Goal: Transaction & Acquisition: Purchase product/service

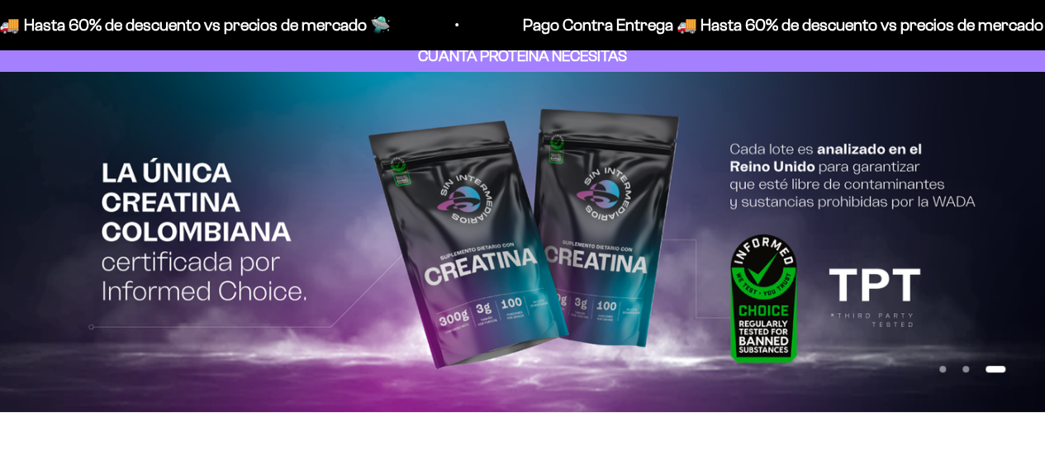
scroll to position [100, 0]
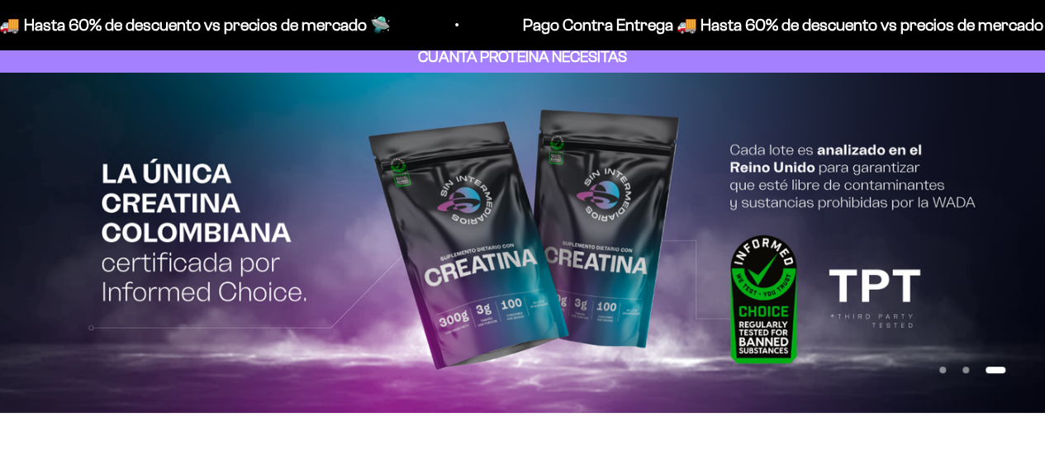
click at [962, 368] on button "Ir al artículo 2" at bounding box center [965, 370] width 7 height 7
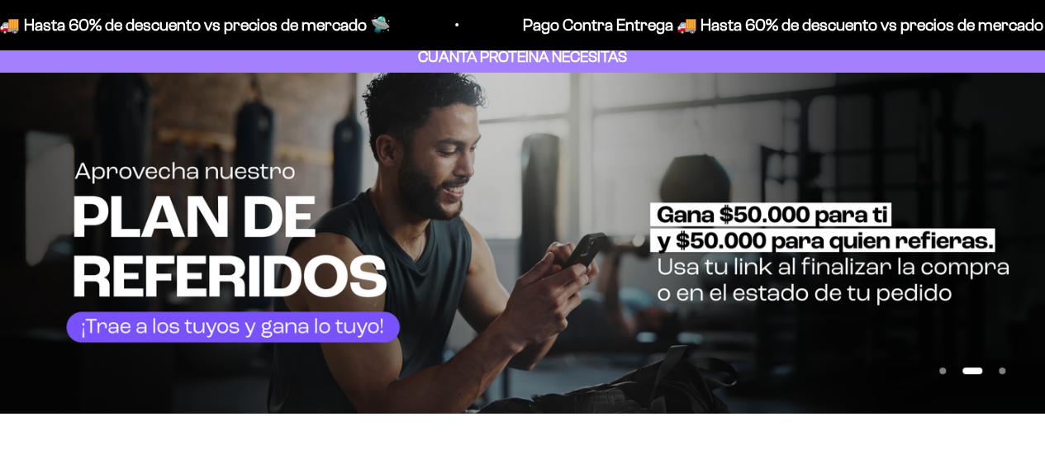
click at [725, 230] on img at bounding box center [522, 243] width 1045 height 341
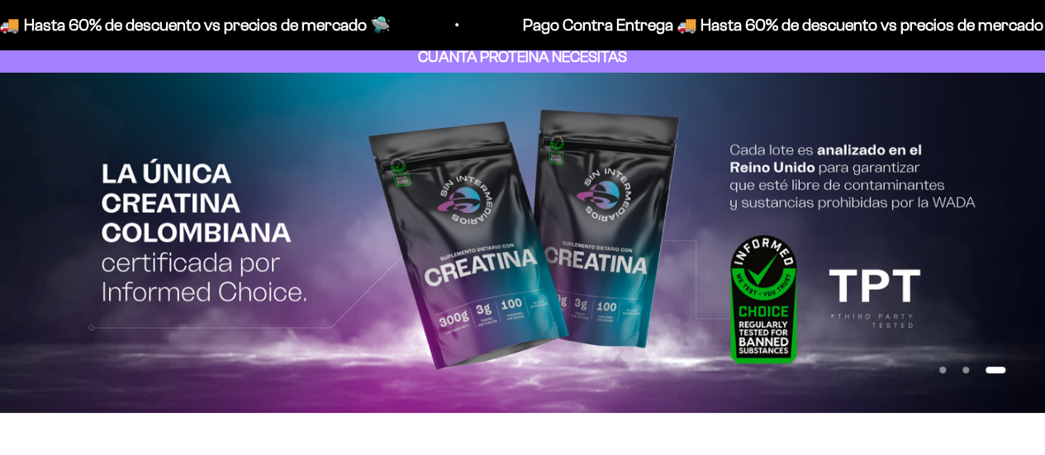
click at [18, 235] on img at bounding box center [522, 243] width 1045 height 340
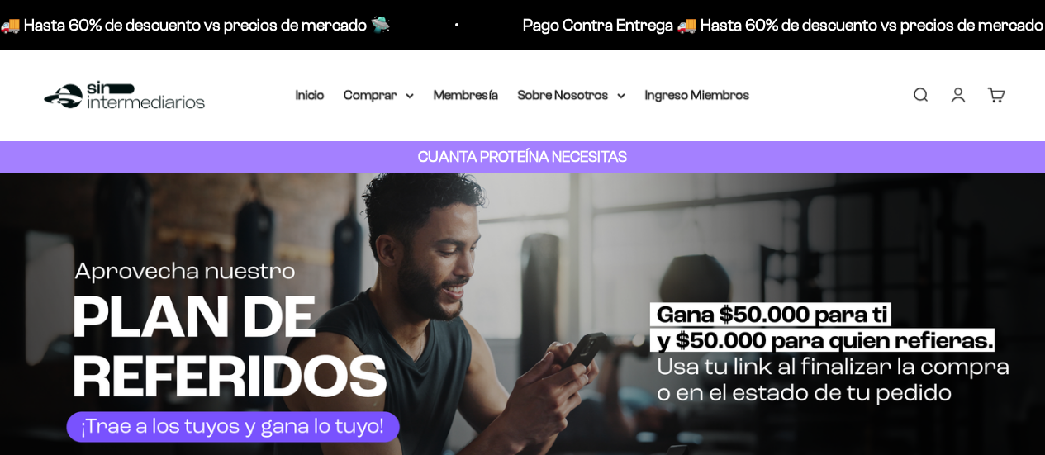
scroll to position [100, 0]
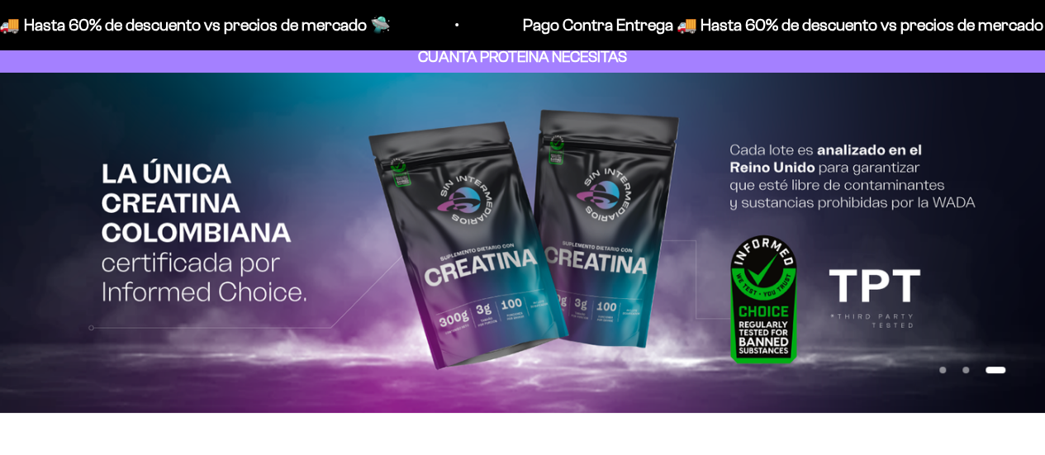
click at [968, 371] on button "Ir al artículo 2" at bounding box center [965, 370] width 7 height 7
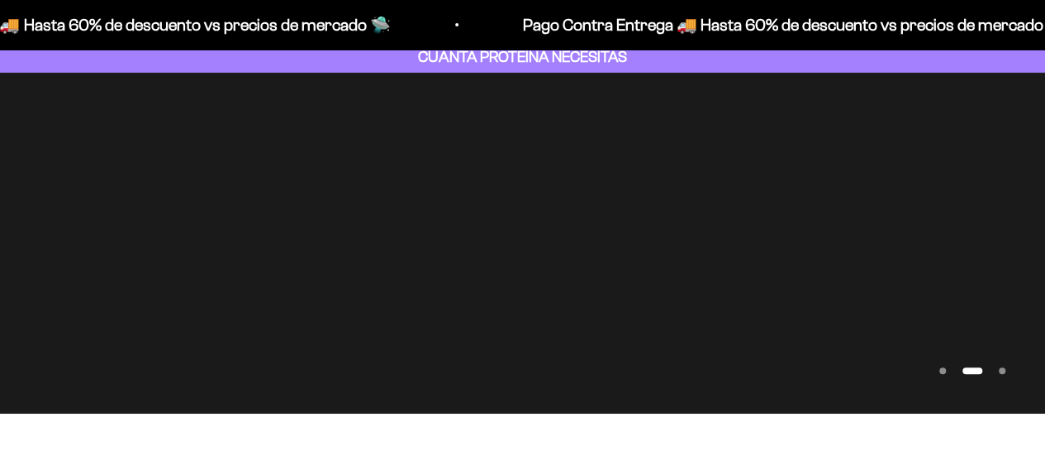
click at [946, 374] on button "Ir al artículo 1" at bounding box center [942, 371] width 7 height 7
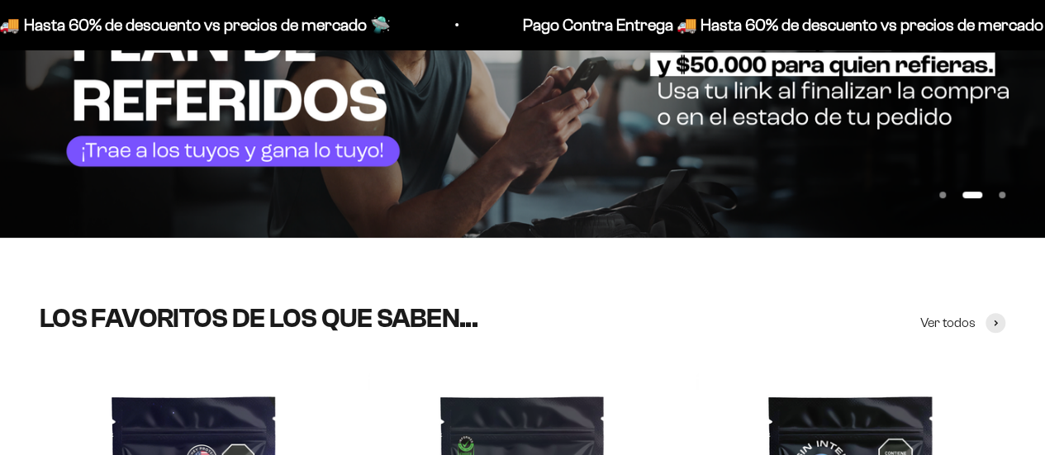
scroll to position [0, 0]
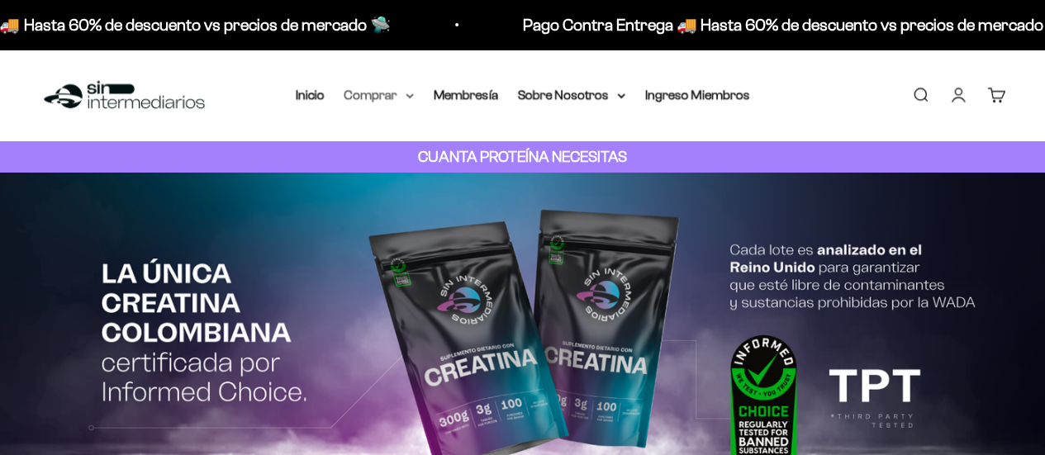
click at [411, 98] on icon at bounding box center [410, 96] width 8 height 6
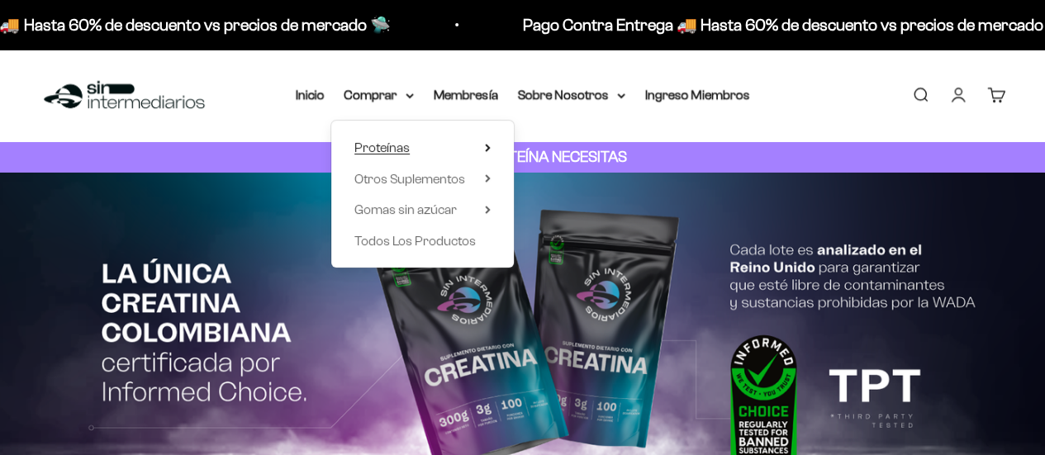
click at [486, 145] on icon at bounding box center [487, 148] width 3 height 7
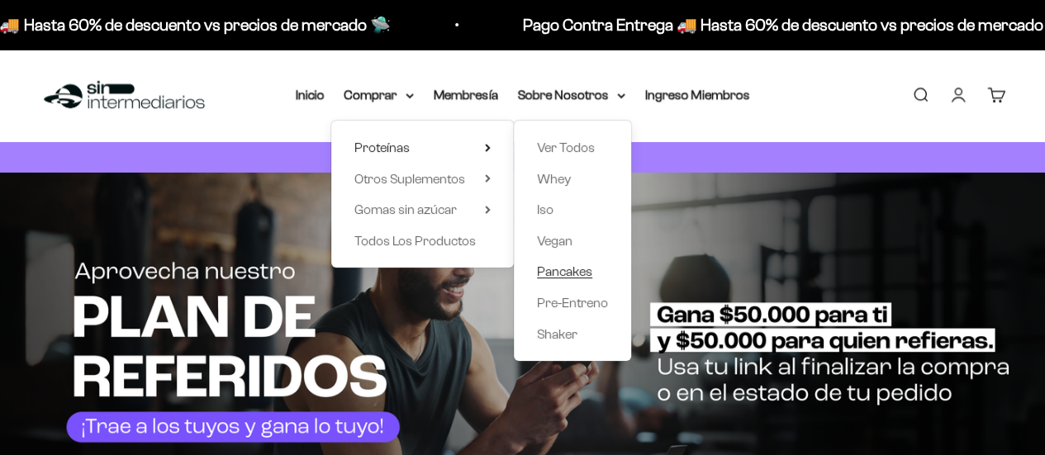
click at [557, 278] on span "Pancakes" at bounding box center [564, 271] width 55 height 14
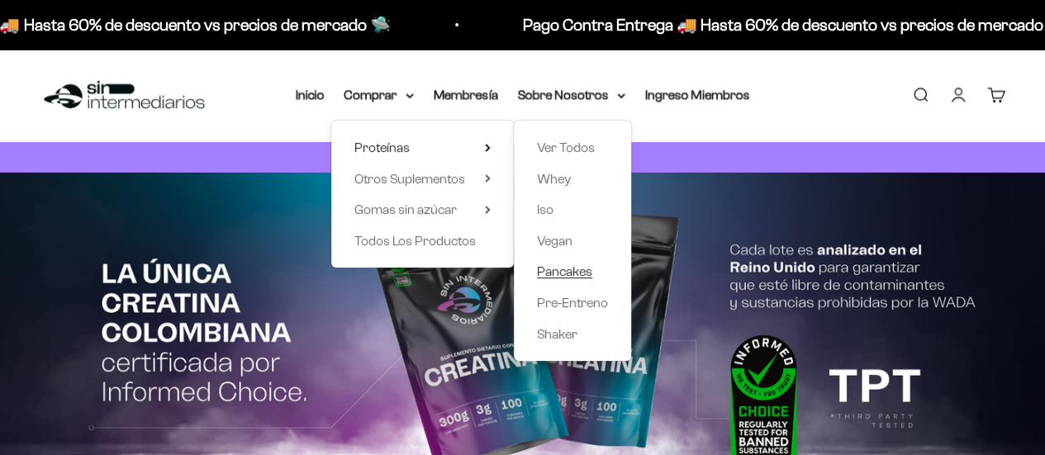
click at [561, 277] on span "Pancakes" at bounding box center [564, 271] width 55 height 14
click at [562, 275] on span "Pancakes" at bounding box center [564, 271] width 55 height 14
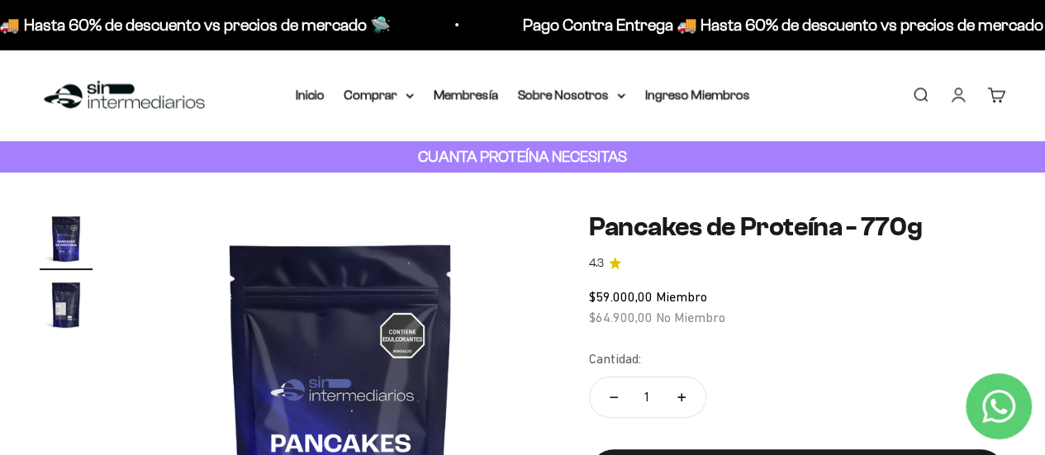
click at [146, 102] on img at bounding box center [124, 96] width 169 height 36
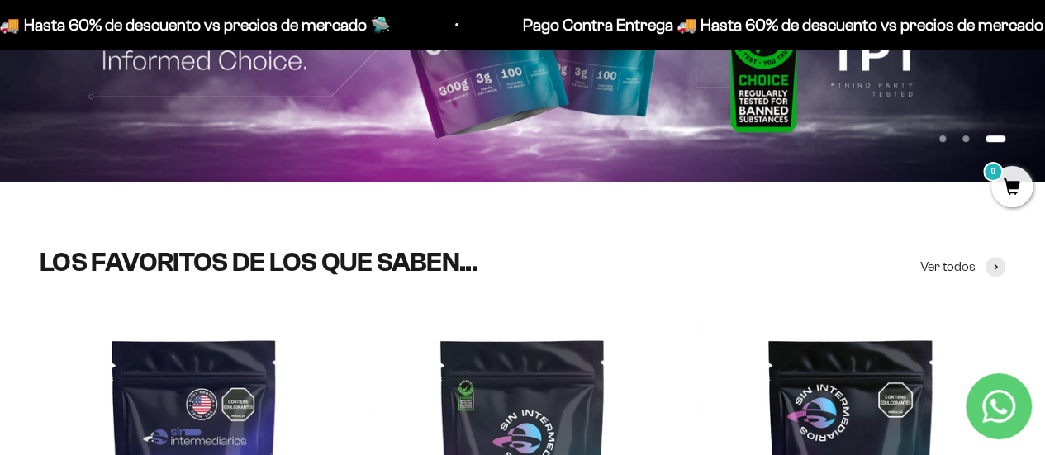
scroll to position [329, 0]
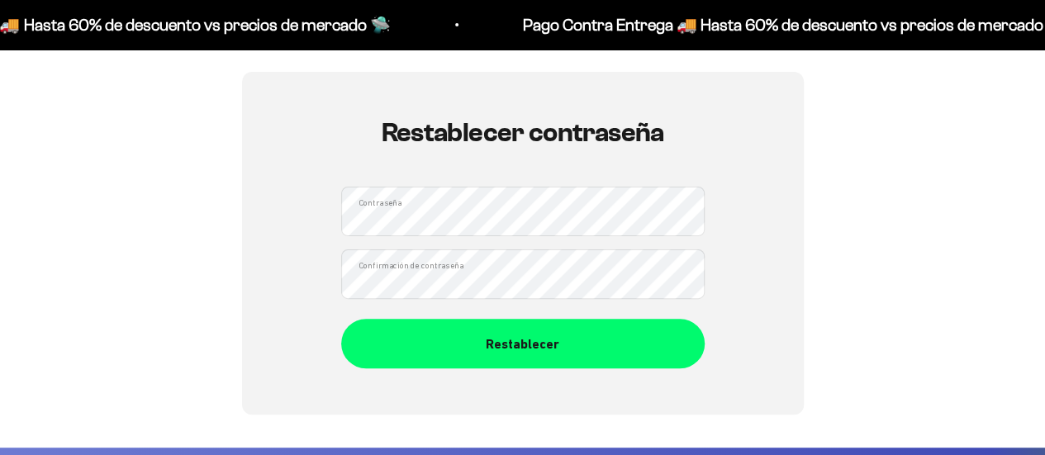
scroll to position [135, 0]
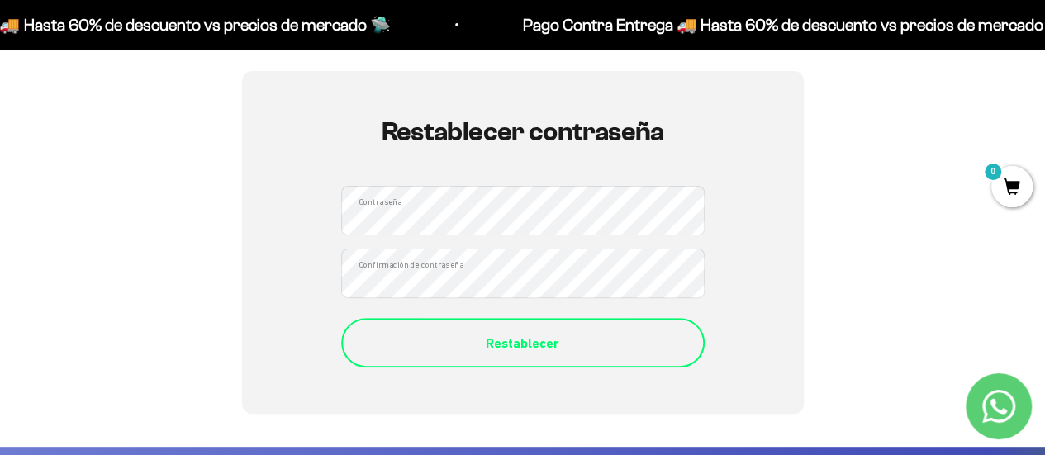
click at [472, 351] on div "Restablecer" at bounding box center [522, 343] width 297 height 21
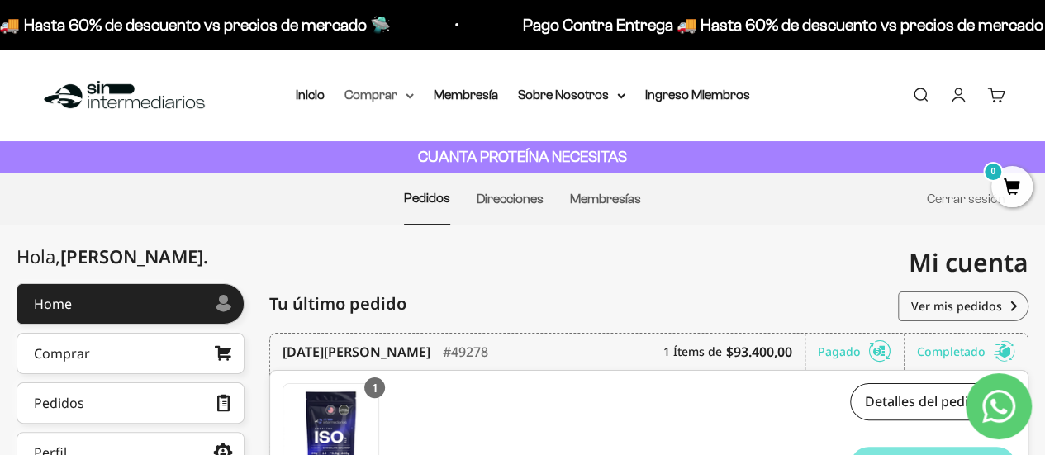
click at [411, 92] on summary "Comprar" at bounding box center [378, 94] width 69 height 21
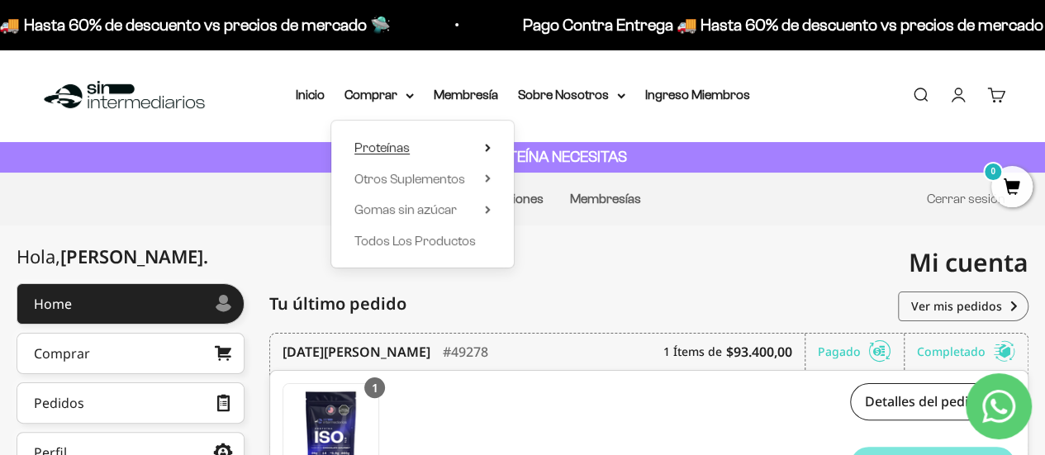
click at [487, 148] on icon at bounding box center [487, 148] width 3 height 7
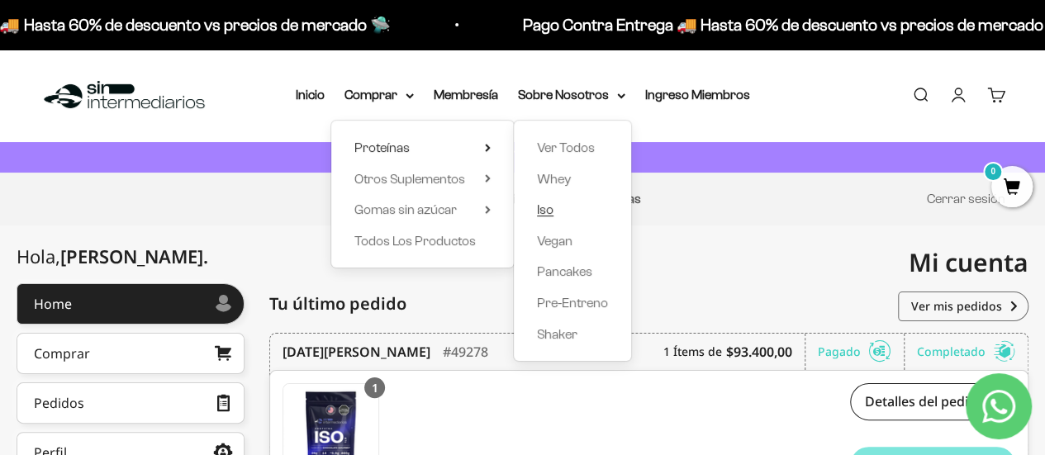
click at [545, 214] on span "Iso" at bounding box center [545, 209] width 17 height 14
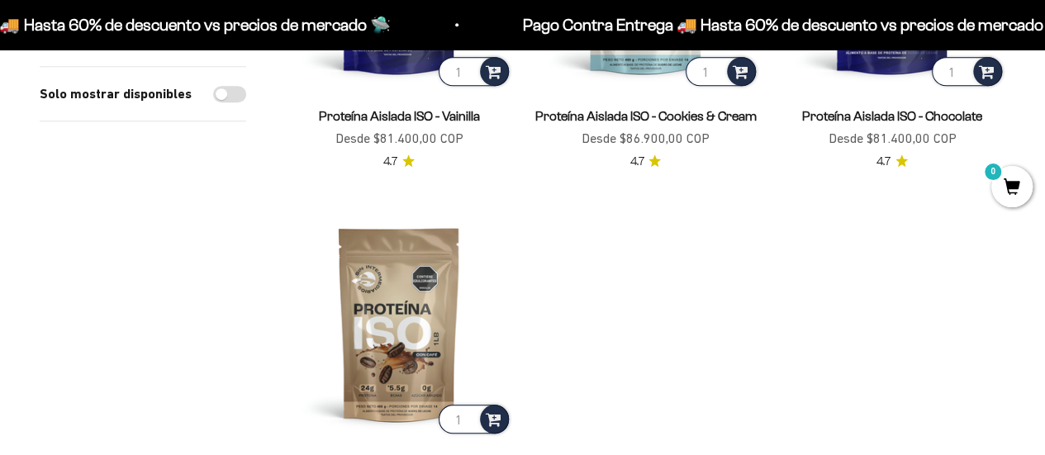
scroll to position [402, 0]
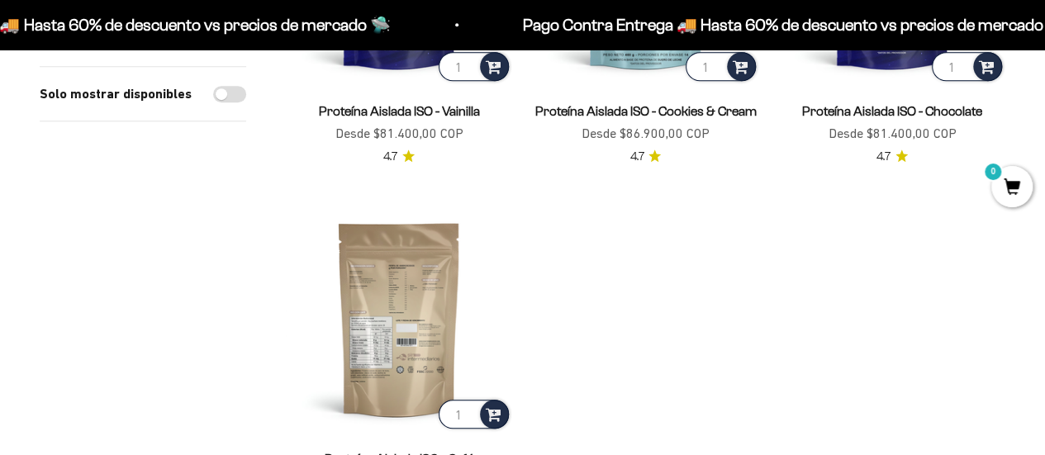
click at [387, 279] on img at bounding box center [399, 319] width 226 height 226
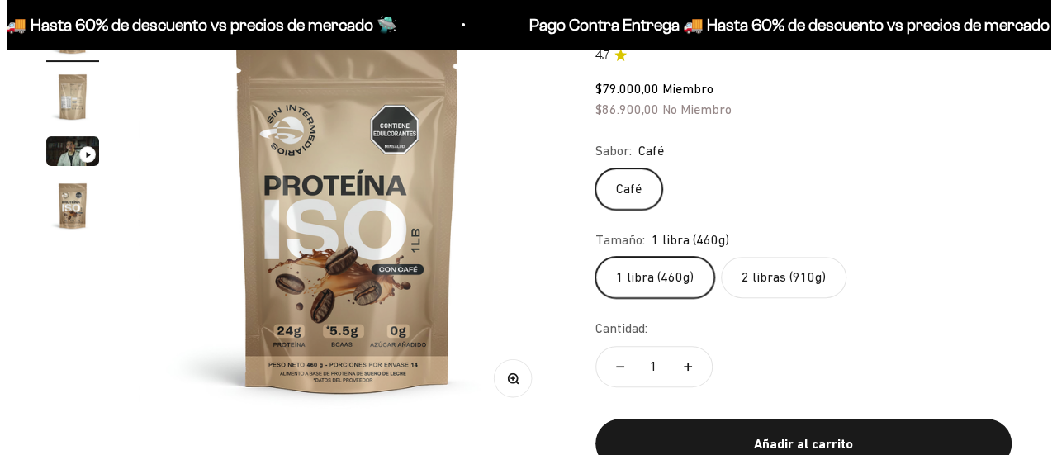
scroll to position [208, 0]
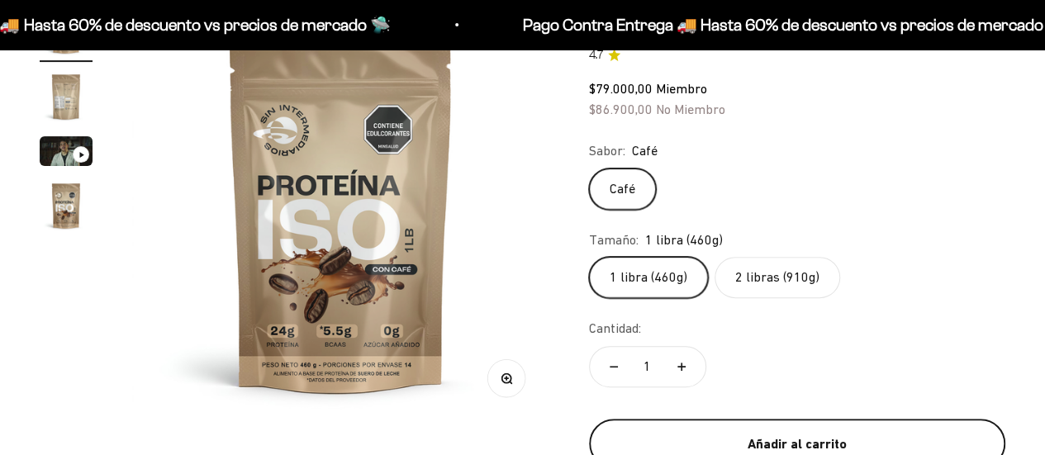
click at [745, 426] on button "Añadir al carrito" at bounding box center [797, 444] width 416 height 50
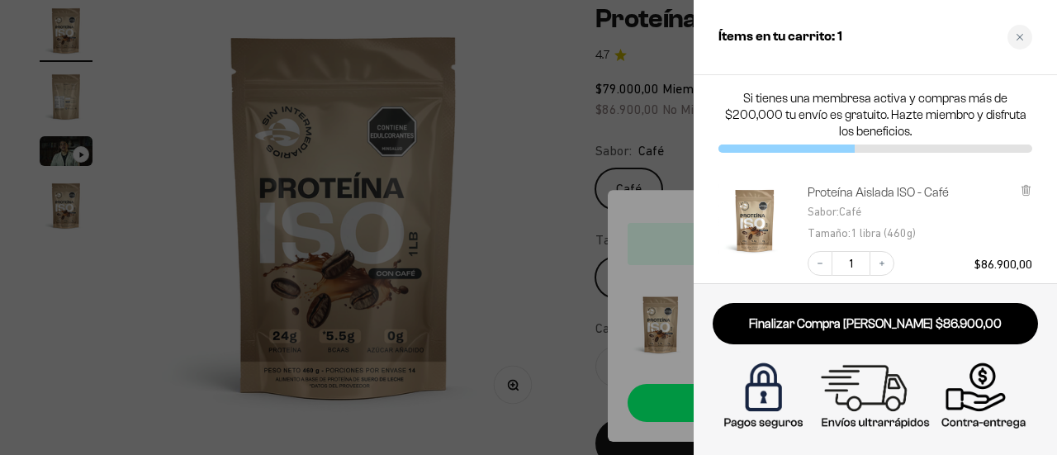
scroll to position [10, 0]
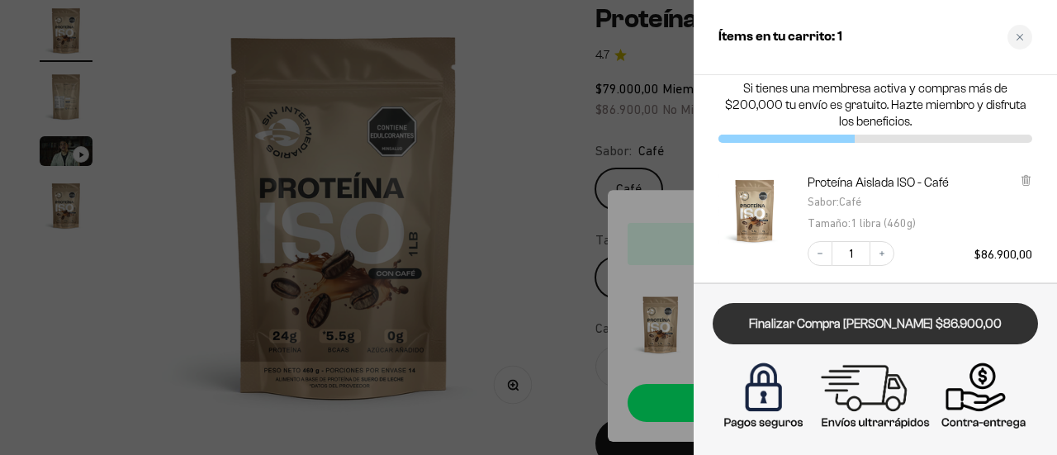
click at [823, 338] on link "Finalizar Compra [PERSON_NAME] $86.900,00" at bounding box center [875, 324] width 325 height 42
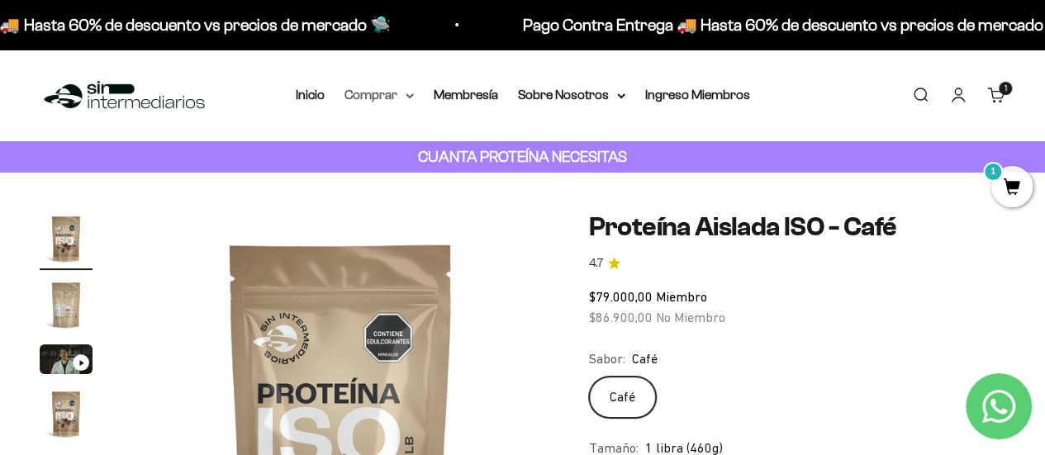
click at [410, 93] on icon at bounding box center [410, 96] width 8 height 6
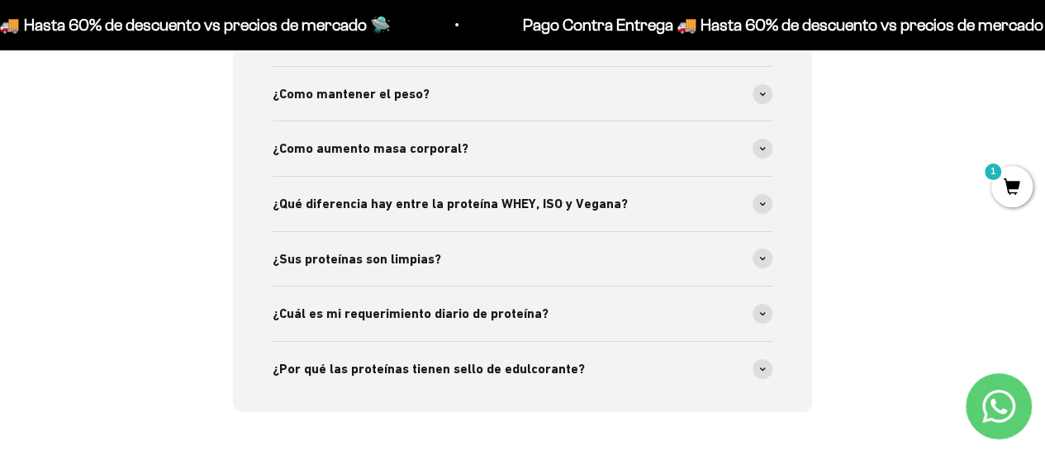
scroll to position [2797, 0]
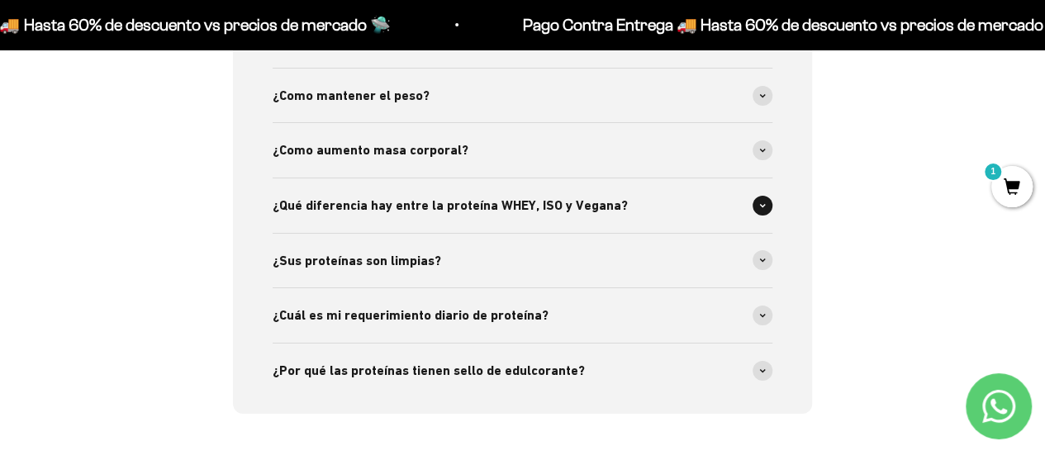
click at [426, 202] on span "¿Qué diferencia hay entre la proteína WHEY, ISO y Vegana?" at bounding box center [450, 205] width 355 height 21
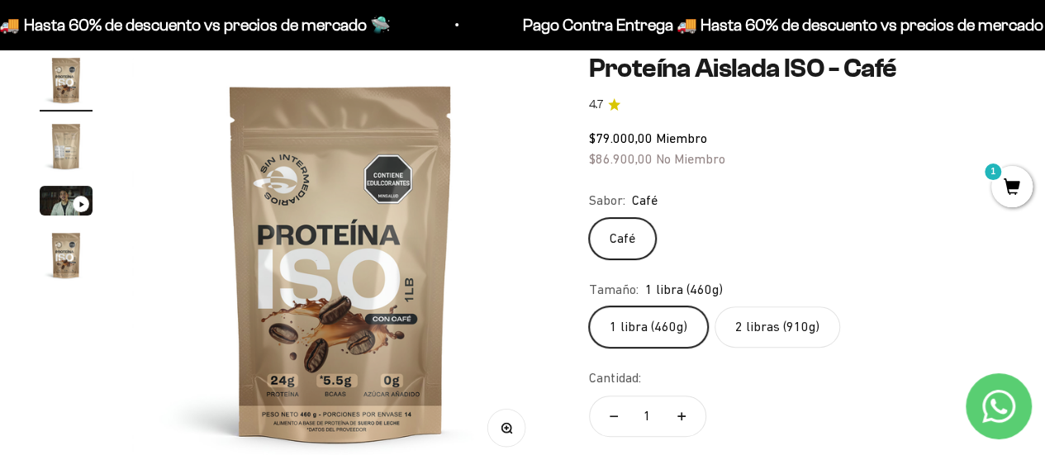
scroll to position [0, 0]
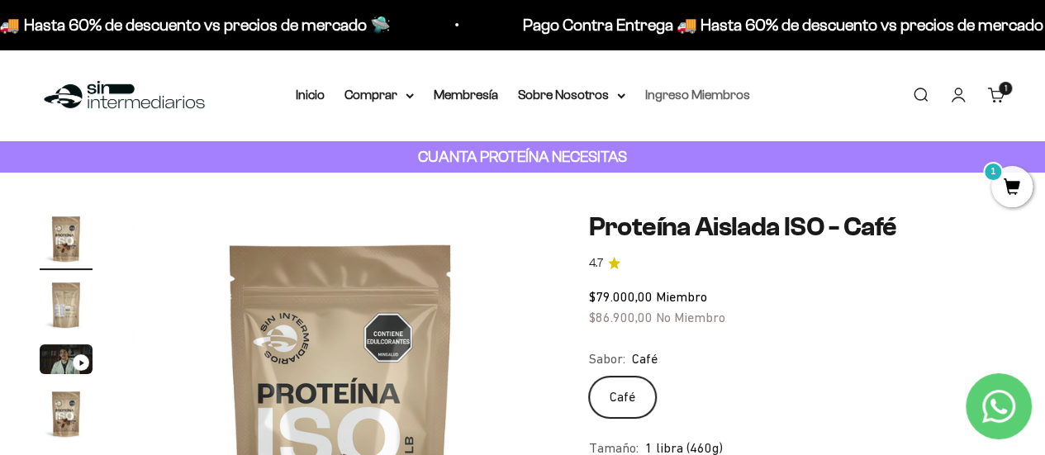
click at [671, 97] on link "Ingreso Miembros" at bounding box center [697, 95] width 105 height 14
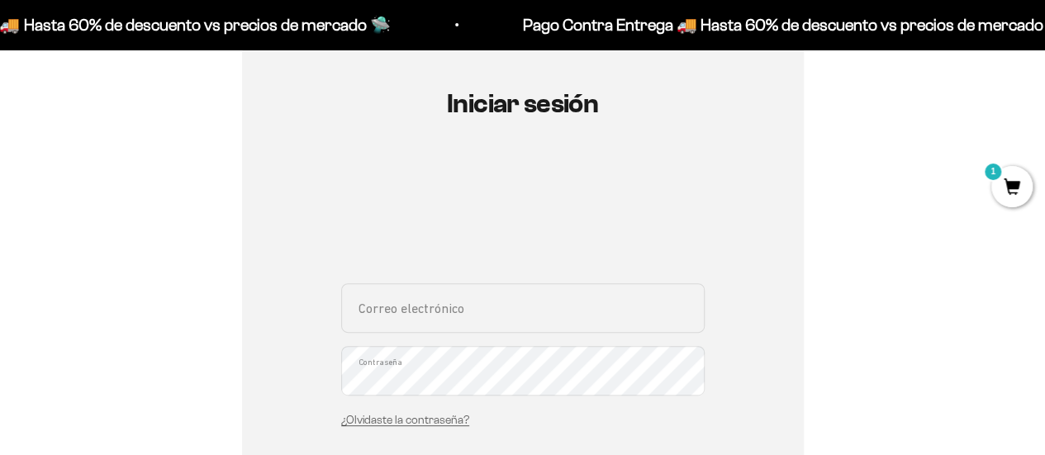
scroll to position [159, 0]
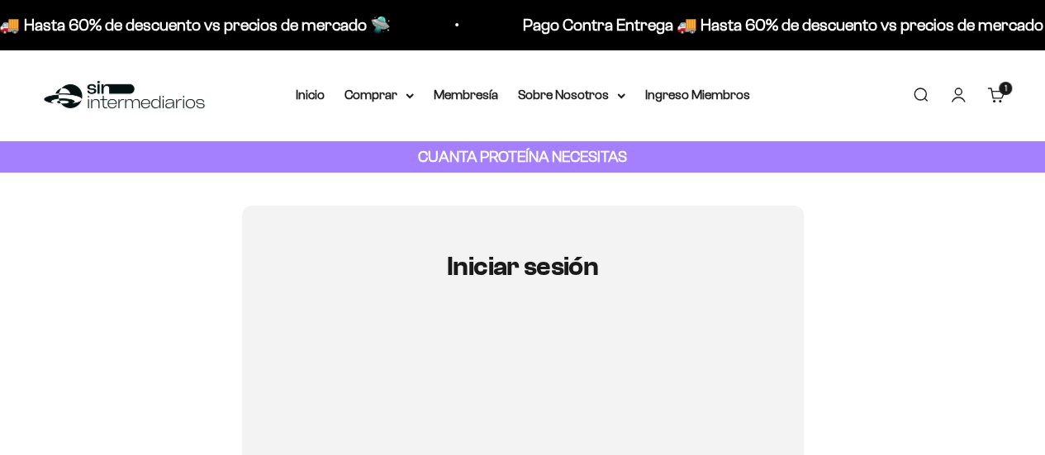
scroll to position [107, 0]
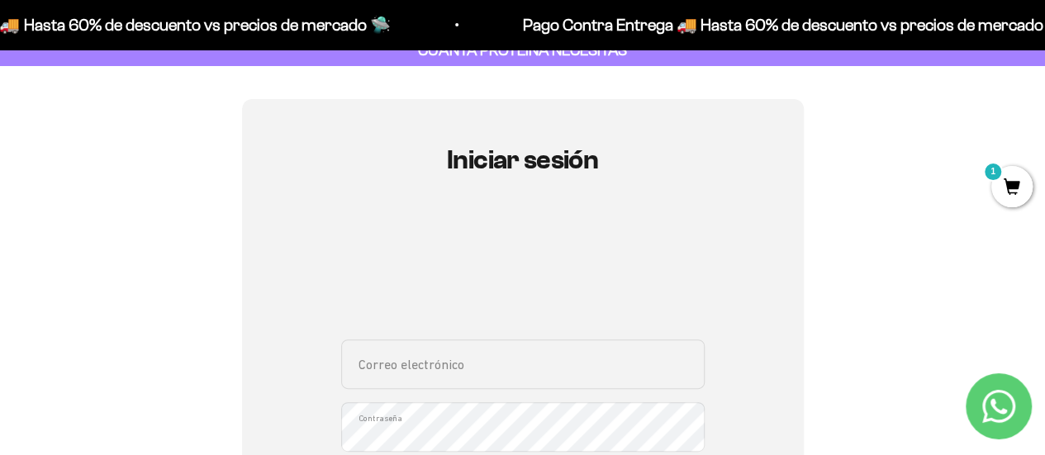
click at [496, 352] on input "Correo electrónico" at bounding box center [522, 364] width 363 height 50
type input "[EMAIL_ADDRESS][DOMAIN_NAME]"
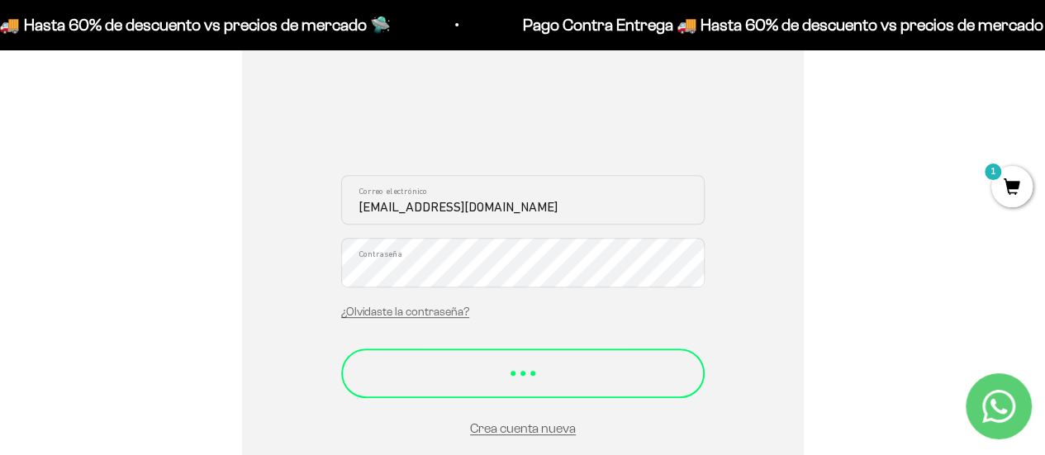
scroll to position [272, 0]
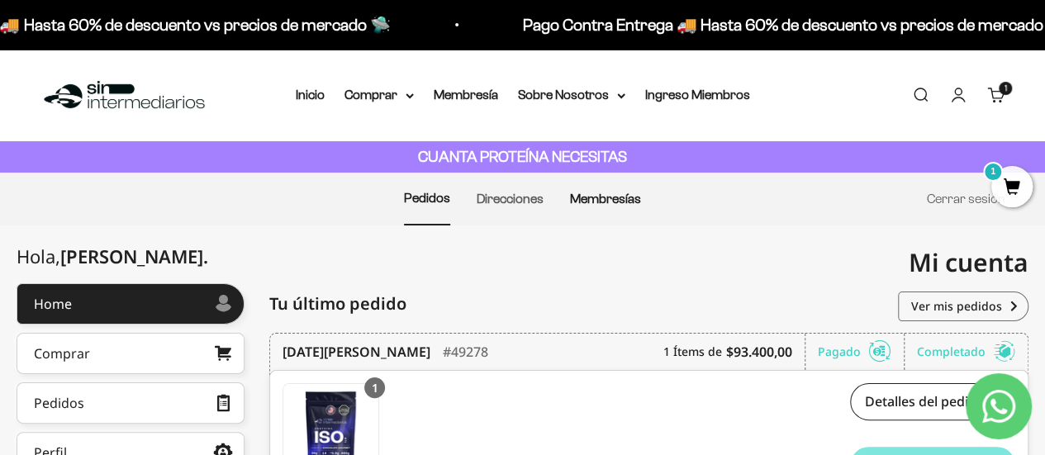
click at [626, 202] on link "Membresías" at bounding box center [605, 199] width 71 height 14
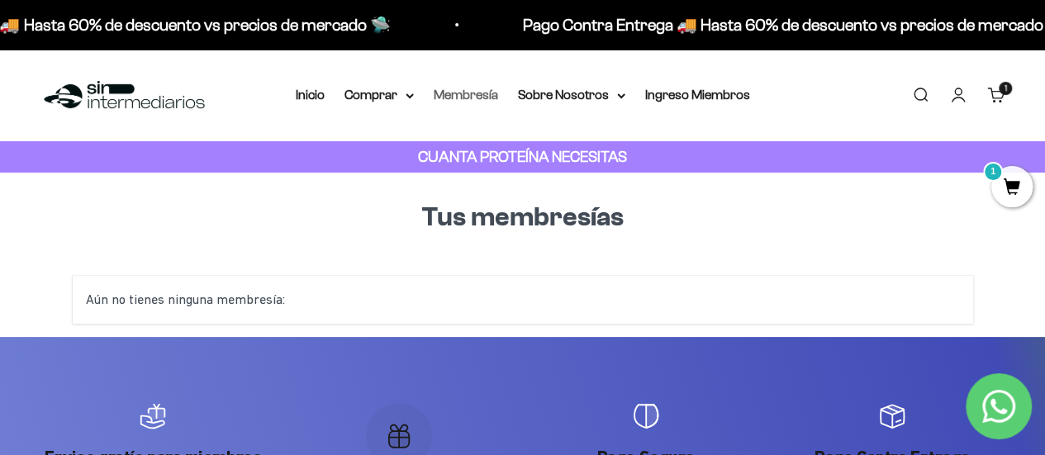
click at [473, 98] on link "Membresía" at bounding box center [466, 95] width 64 height 14
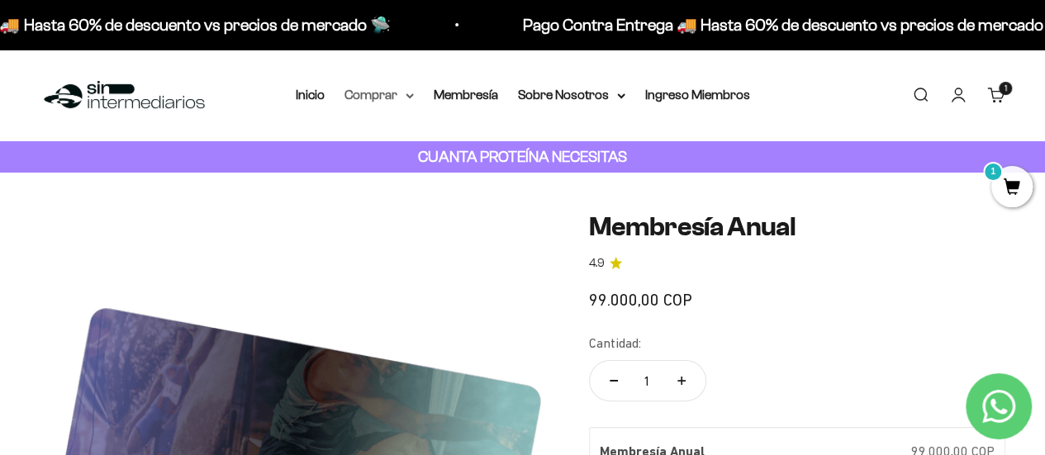
click at [410, 92] on summary "Comprar" at bounding box center [378, 94] width 69 height 21
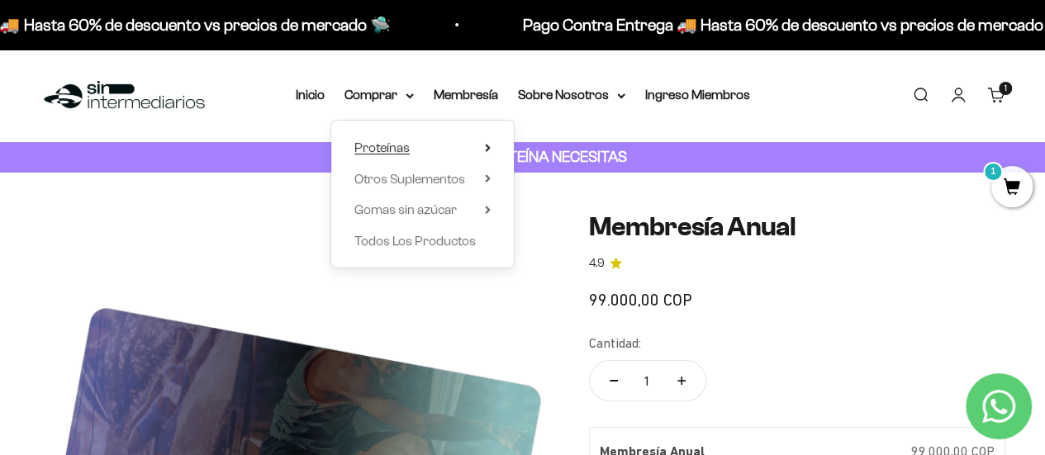
click at [483, 145] on summary "Proteínas" at bounding box center [422, 147] width 136 height 21
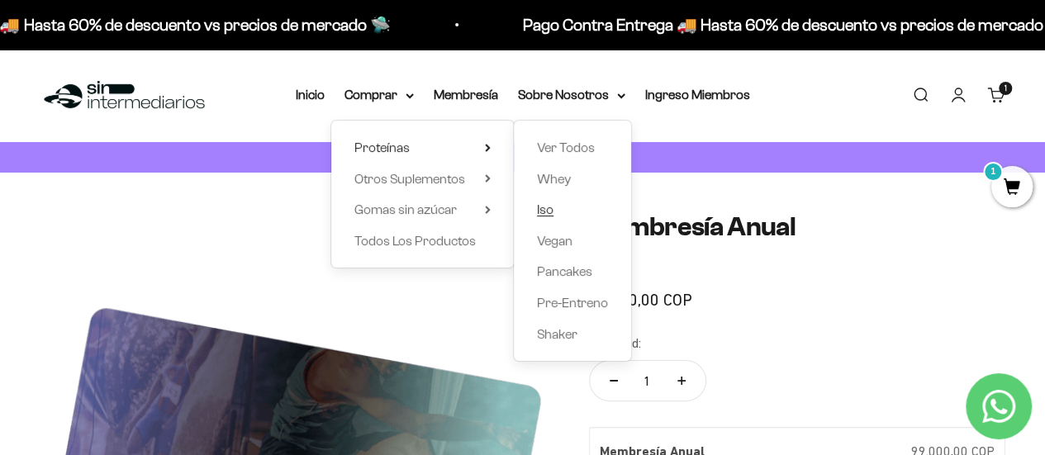
click at [553, 214] on span "Iso" at bounding box center [545, 209] width 17 height 21
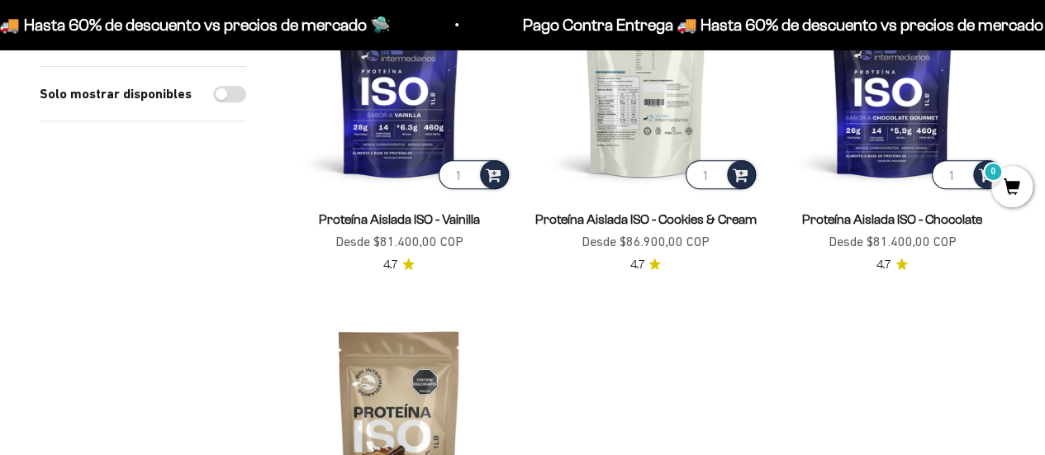
scroll to position [584, 0]
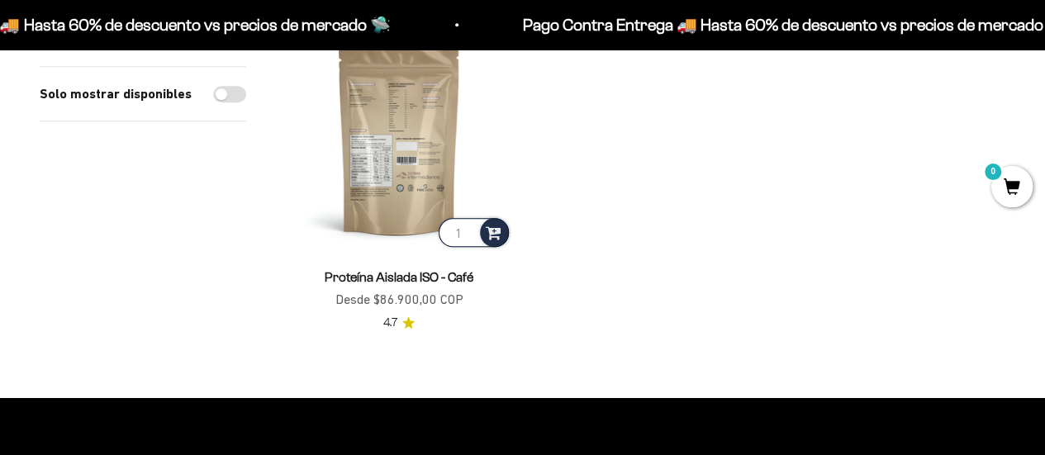
click at [433, 157] on img at bounding box center [399, 137] width 226 height 226
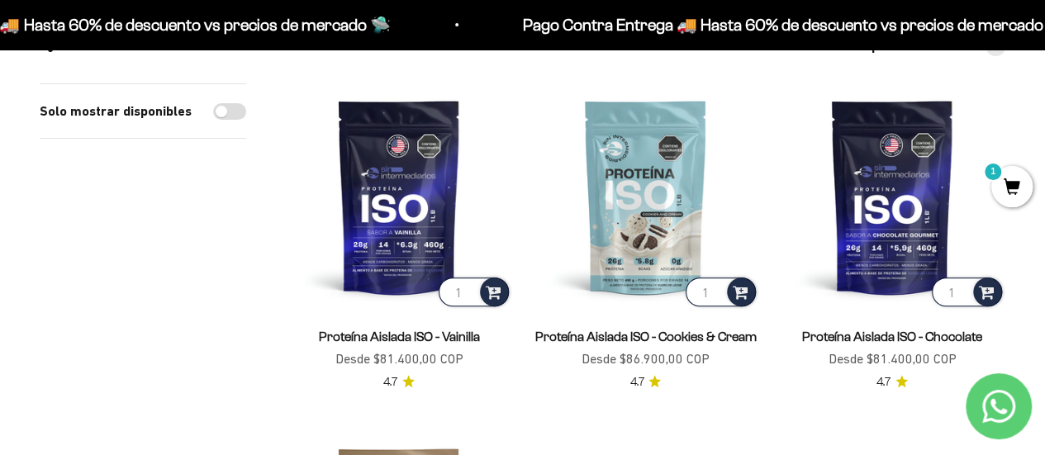
scroll to position [178, 0]
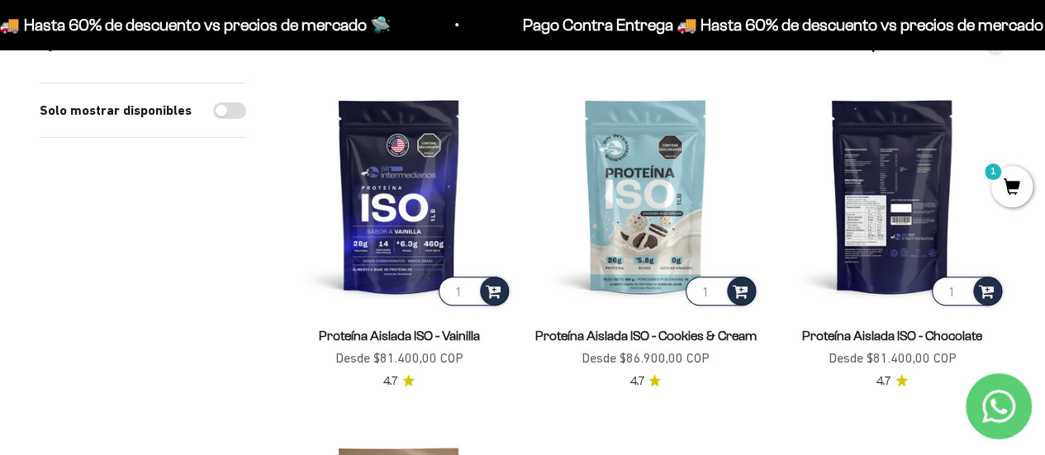
click at [855, 112] on img at bounding box center [892, 196] width 226 height 226
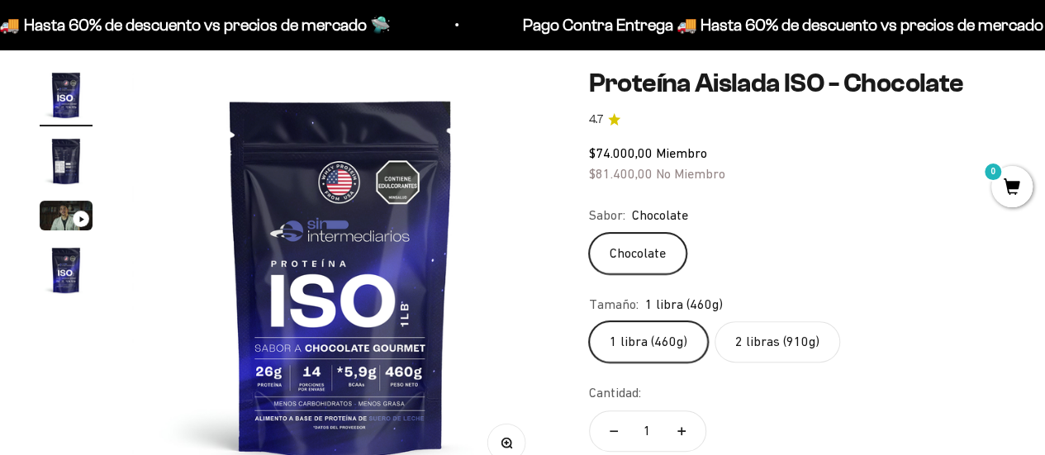
click at [738, 339] on label "2 libras (910g)" at bounding box center [777, 341] width 126 height 41
click at [589, 321] on input "2 libras (910g)" at bounding box center [588, 320] width 1 height 1
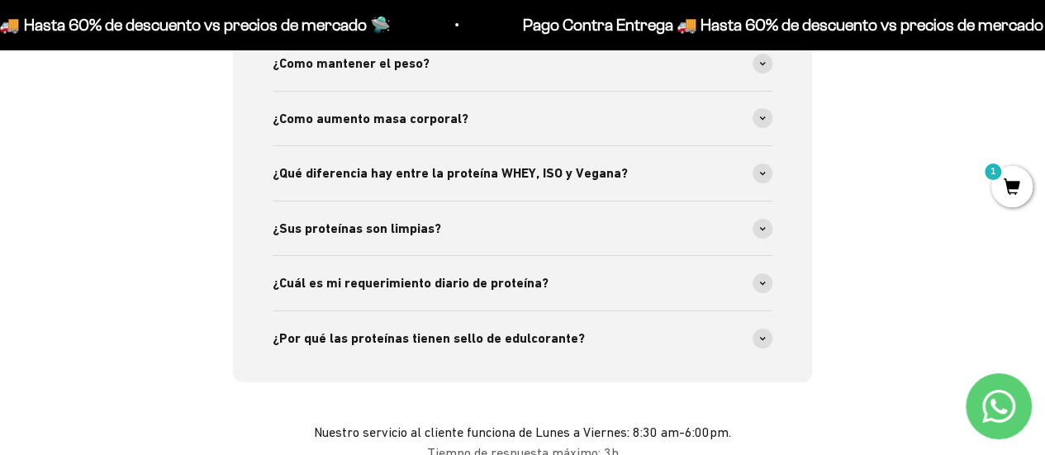
scroll to position [2803, 0]
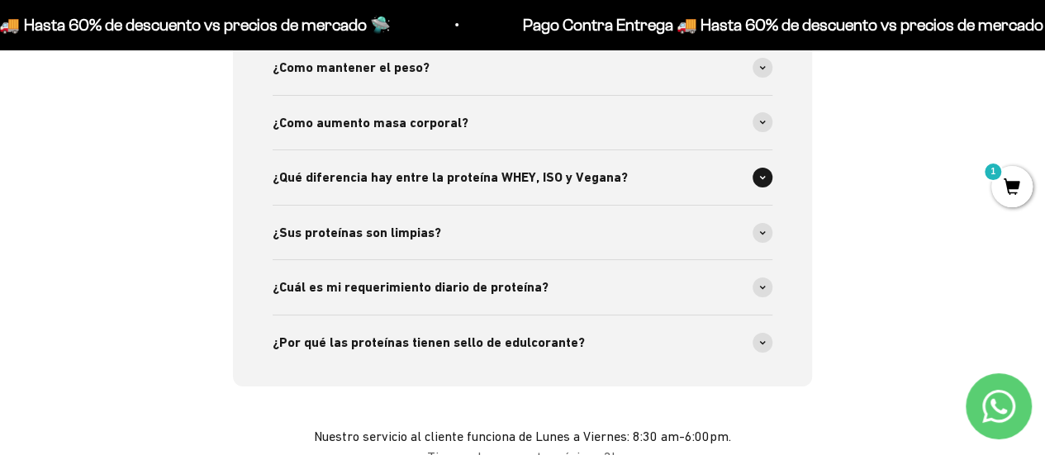
click at [529, 181] on span "¿Qué diferencia hay entre la proteína WHEY, ISO y Vegana?" at bounding box center [450, 177] width 355 height 21
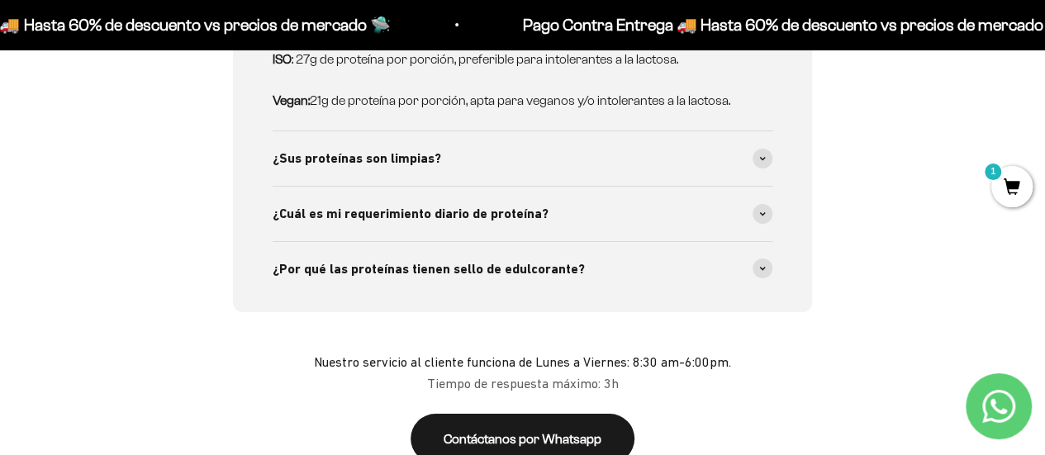
scroll to position [3082, 0]
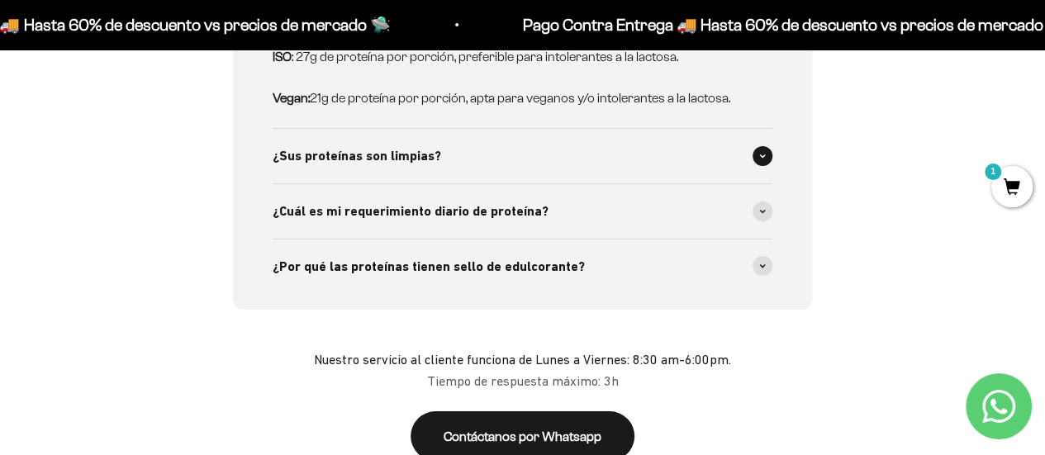
click at [679, 141] on div "¿Sus proteínas son limpias?" at bounding box center [523, 156] width 500 height 55
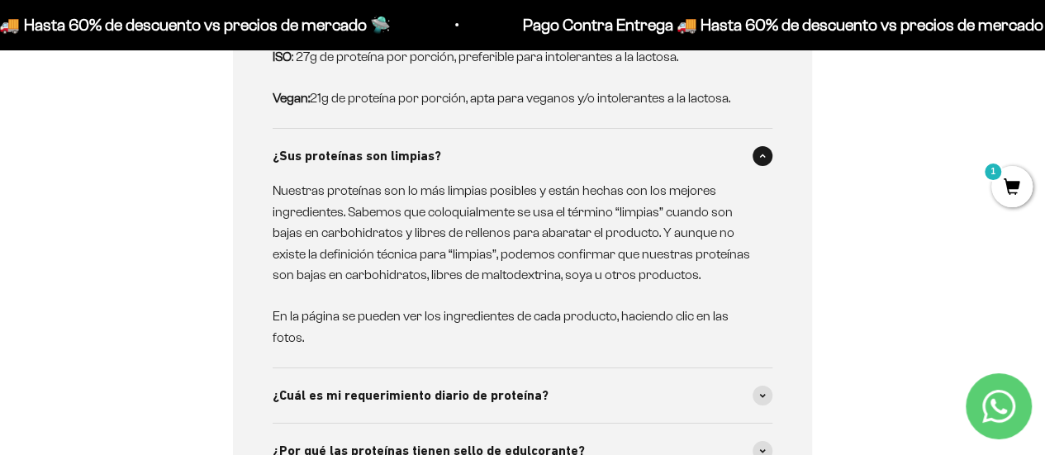
click at [679, 141] on div "¿Sus proteínas son limpias?" at bounding box center [523, 156] width 500 height 55
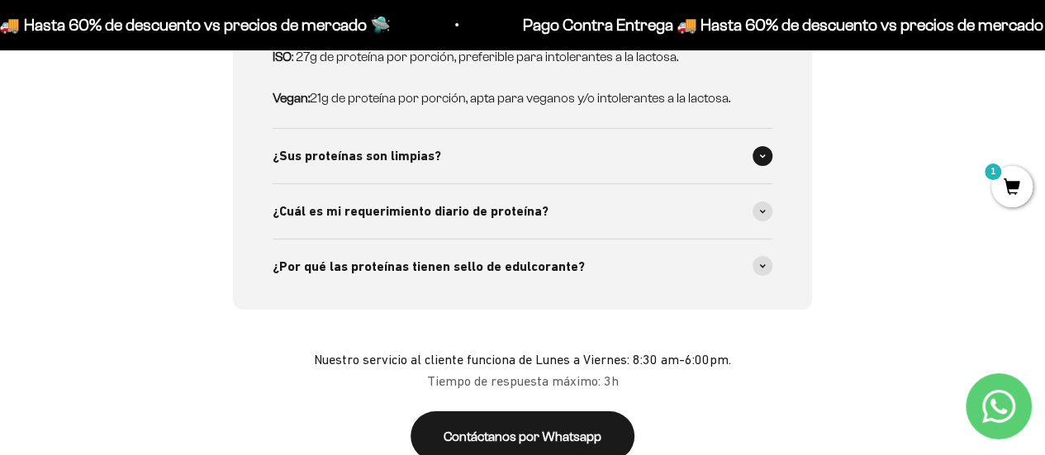
click at [679, 141] on div "¿Sus proteínas son limpias?" at bounding box center [523, 156] width 500 height 55
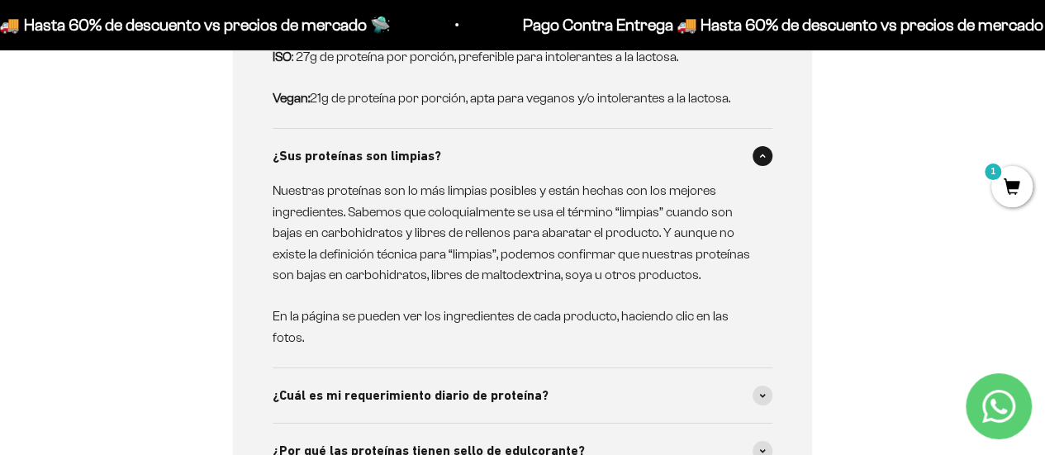
click at [679, 141] on div "¿Sus proteínas son limpias?" at bounding box center [523, 156] width 500 height 55
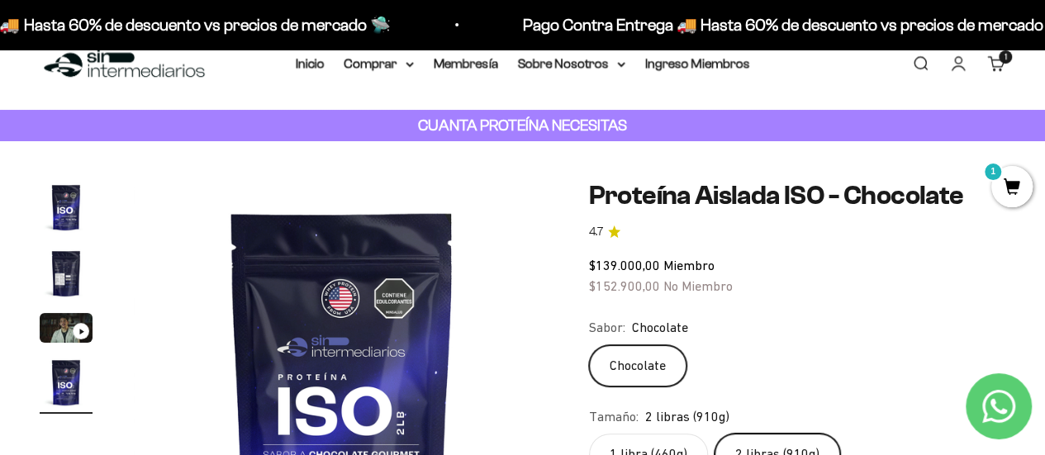
scroll to position [0, 0]
